Goal: Check status: Check status

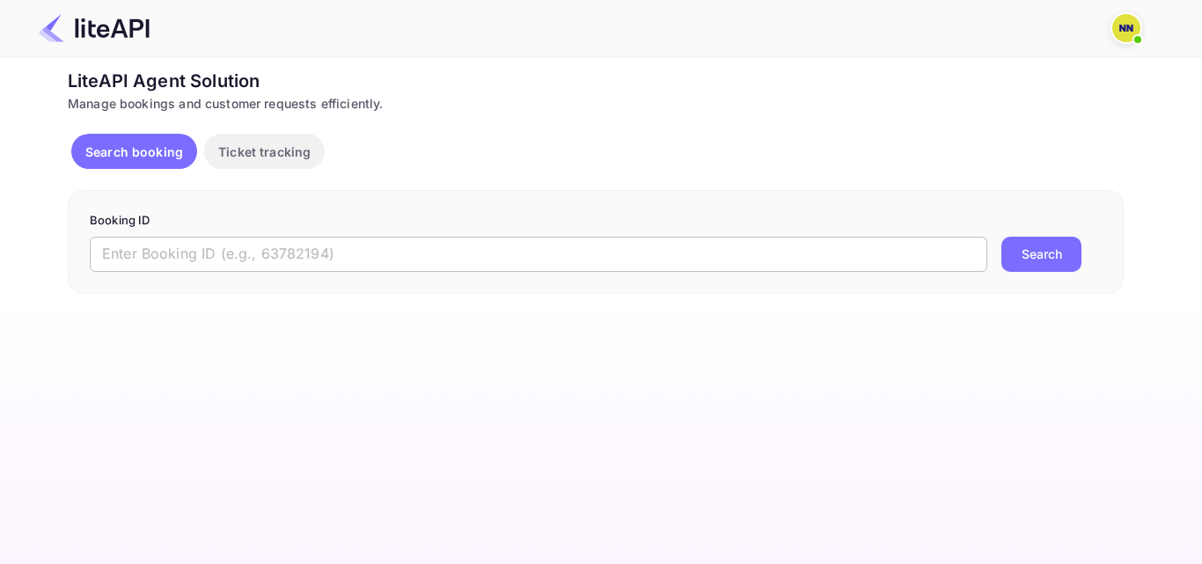
click at [766, 246] on input "text" at bounding box center [539, 254] width 898 height 35
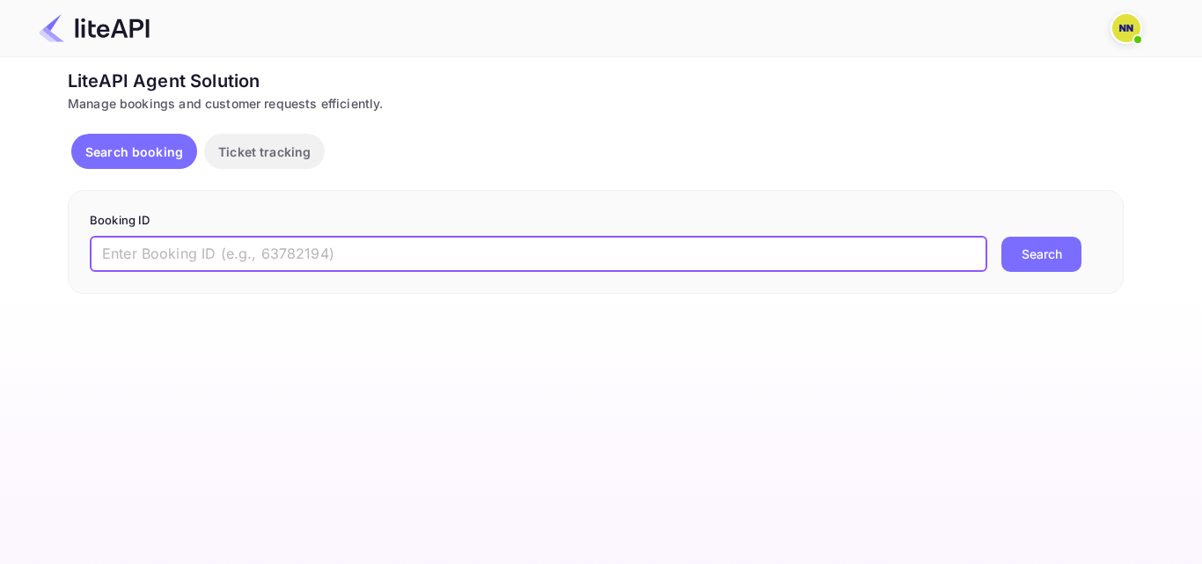
paste input "6115818"
type input "6115818"
click at [1062, 252] on button "Search" at bounding box center [1041, 254] width 80 height 35
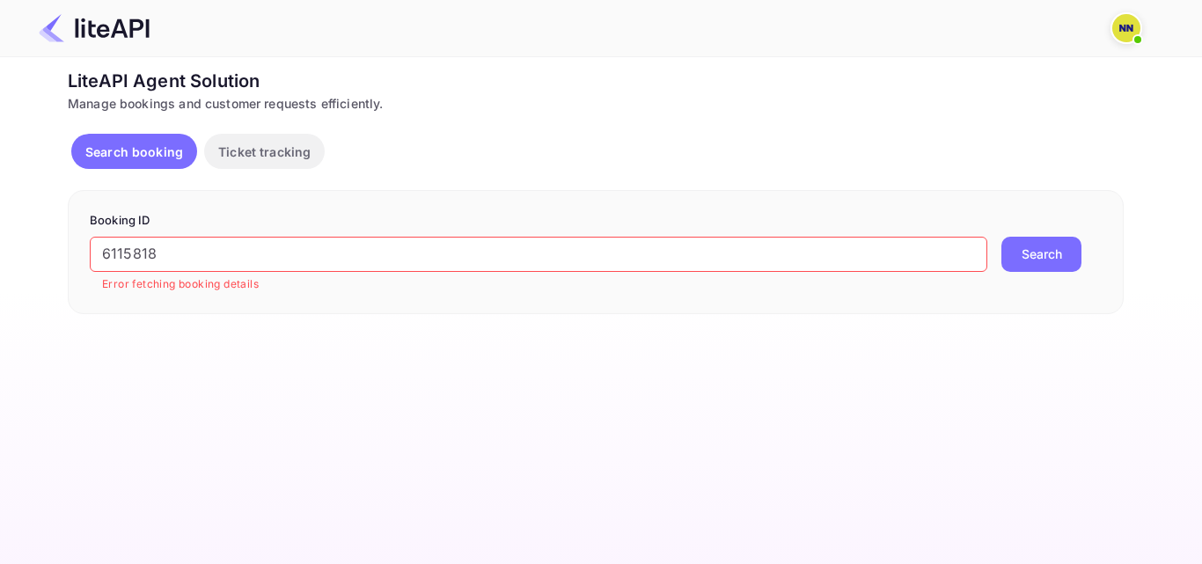
click at [1128, 23] on img at bounding box center [1126, 28] width 28 height 28
click at [1001, 141] on div "Logout" at bounding box center [1041, 139] width 202 height 42
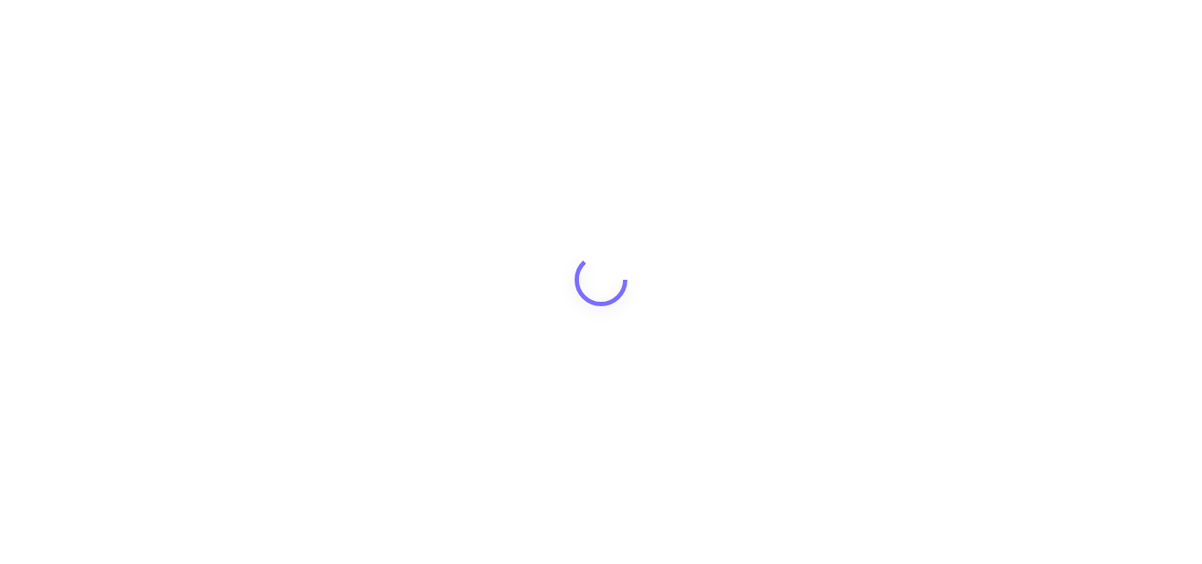
type input "password@tbo.com"
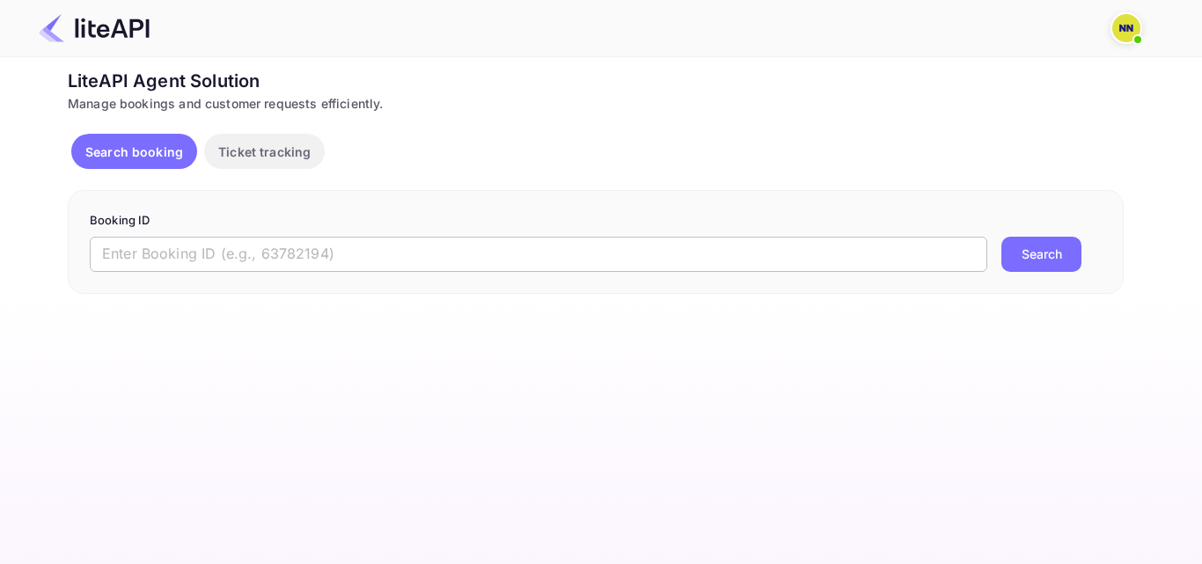
click at [436, 249] on input "text" at bounding box center [539, 254] width 898 height 35
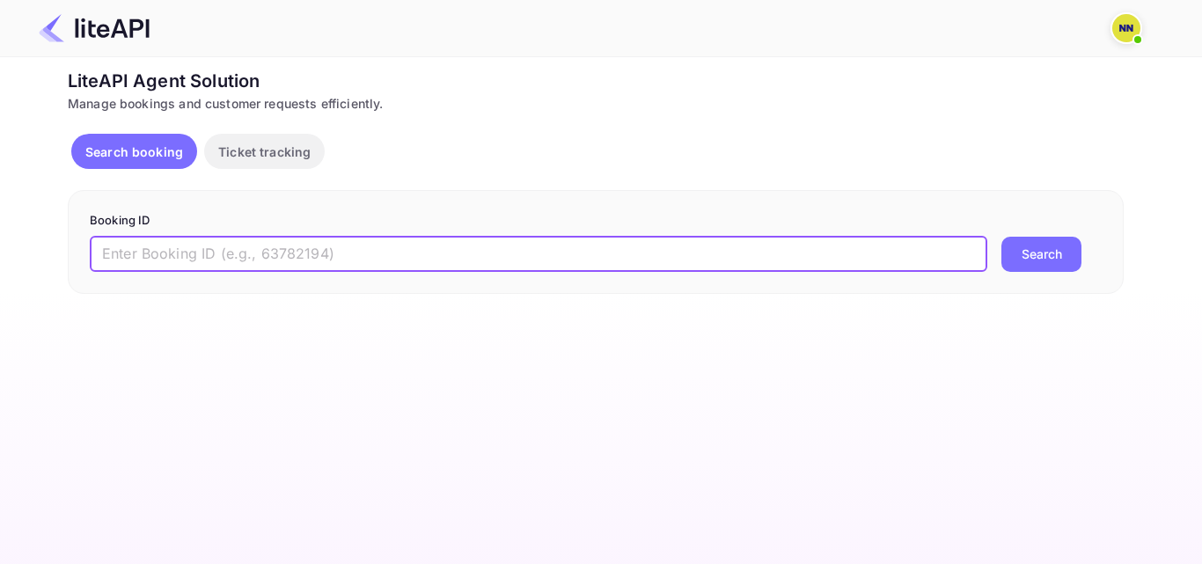
click at [451, 261] on input "text" at bounding box center [539, 254] width 898 height 35
paste input "6115818"
type input "6115818"
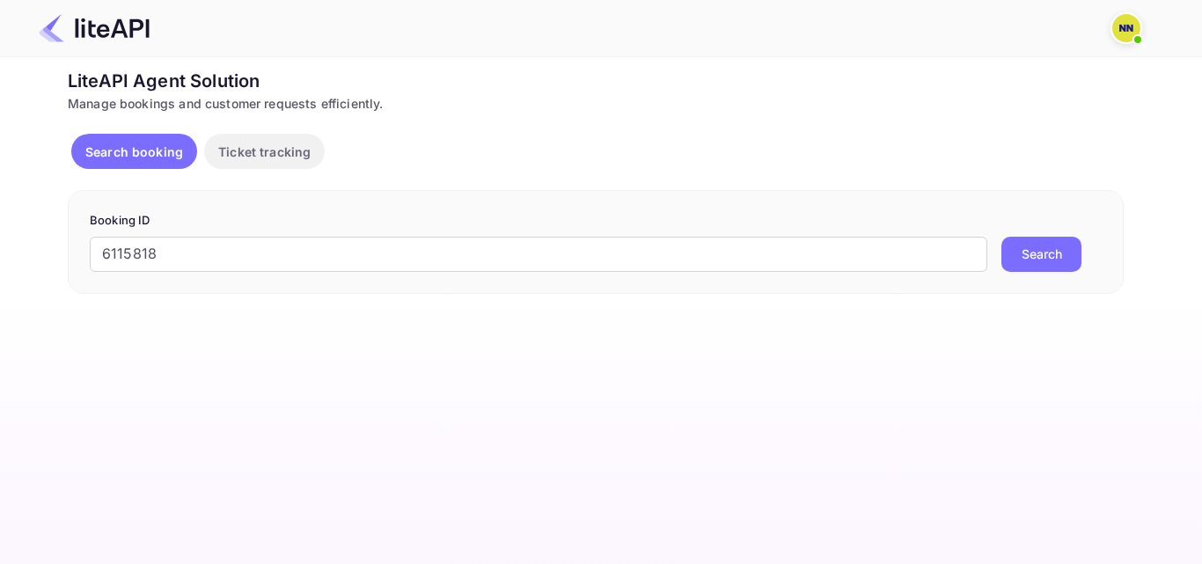
click at [1016, 261] on button "Search" at bounding box center [1041, 254] width 80 height 35
click at [1118, 29] on img at bounding box center [1126, 28] width 28 height 28
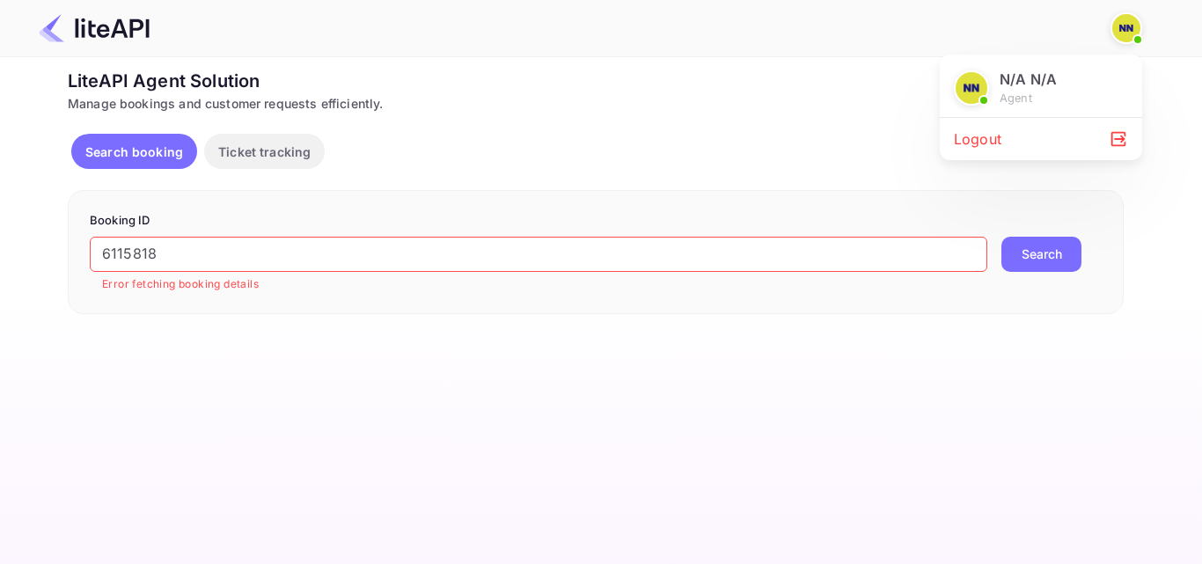
click at [1016, 136] on div "Logout" at bounding box center [1041, 139] width 202 height 42
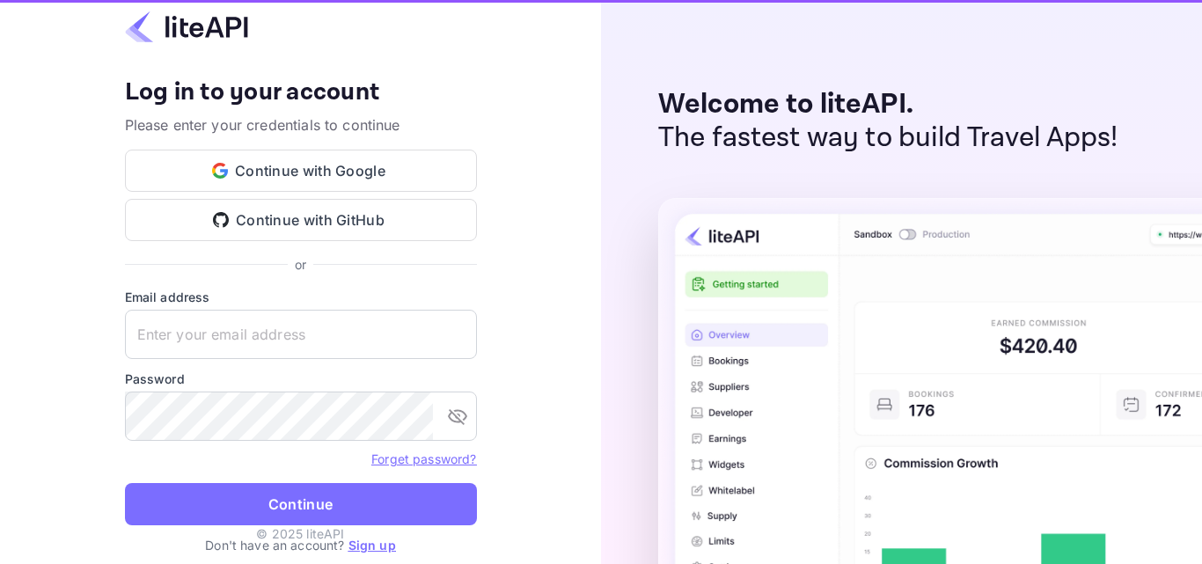
type input "zen.abddin@tbo.com"
